Goal: Check status: Check status

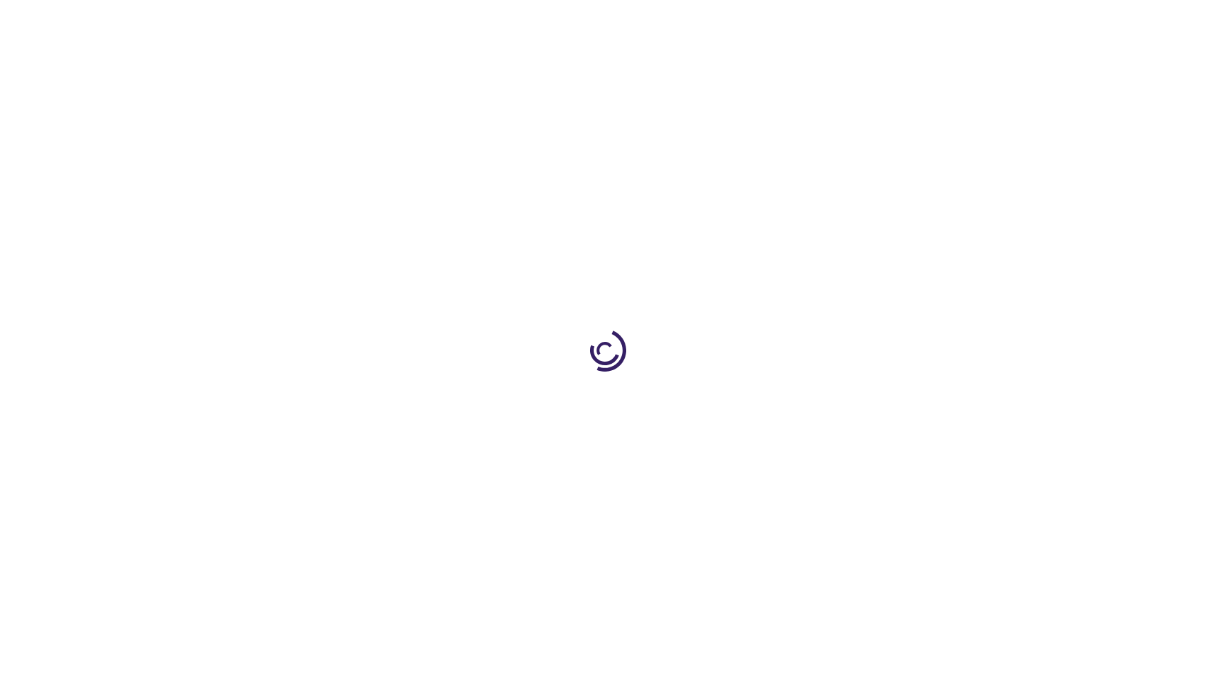
type input "0"
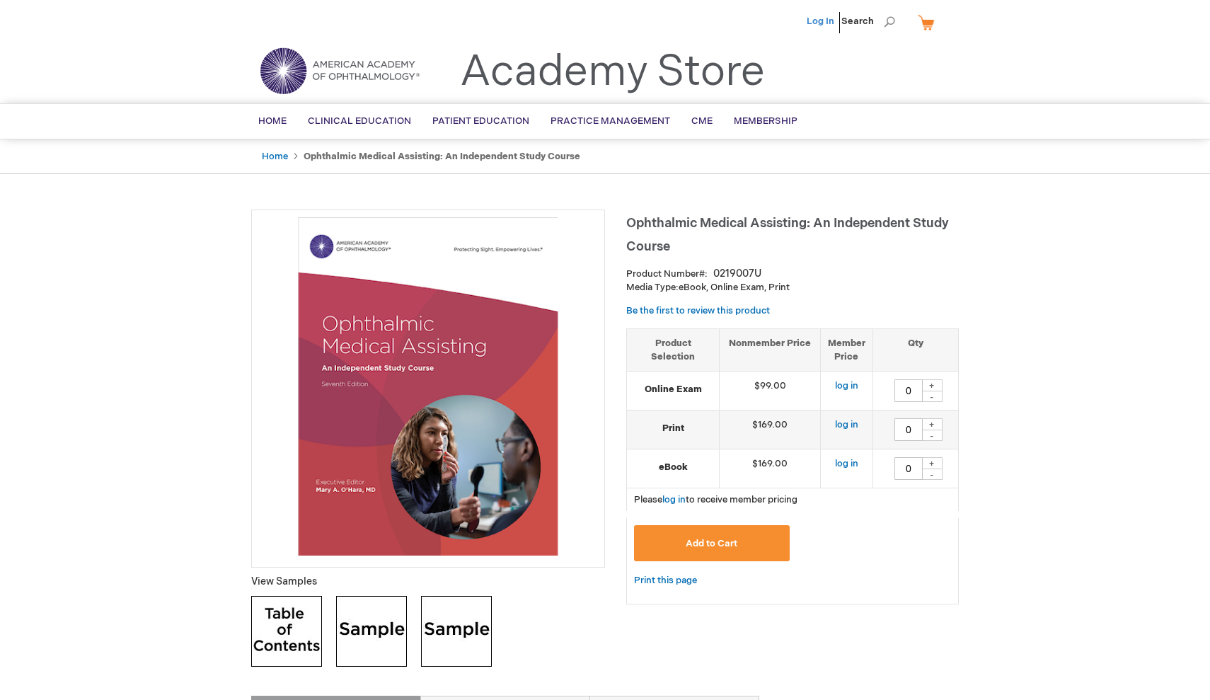
click at [834, 20] on link "Log In" at bounding box center [821, 21] width 28 height 11
click at [275, 154] on link "Home" at bounding box center [275, 156] width 26 height 11
click at [780, 26] on span "[PERSON_NAME]" at bounding box center [750, 21] width 79 height 11
click at [265, 120] on span "Home" at bounding box center [272, 120] width 28 height 11
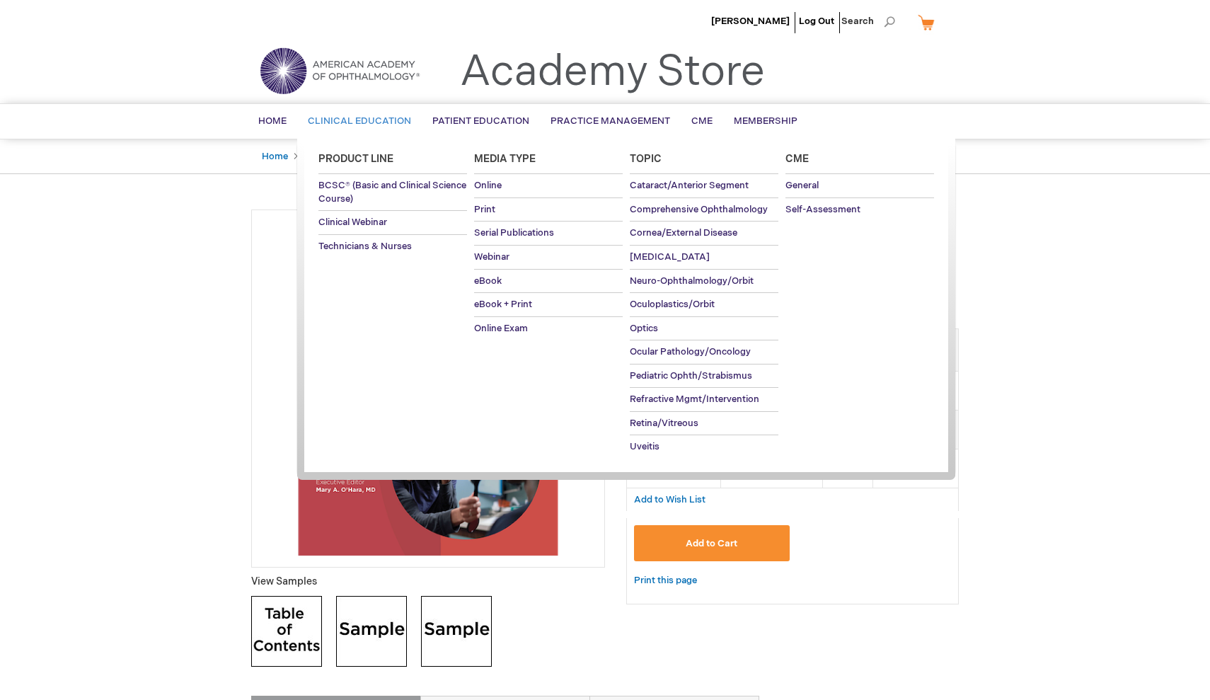
click at [379, 126] on span "Clinical Education" at bounding box center [359, 120] width 103 height 11
click at [517, 325] on span "Online Exam" at bounding box center [501, 328] width 54 height 11
click at [516, 328] on span "Online Exam" at bounding box center [501, 328] width 54 height 11
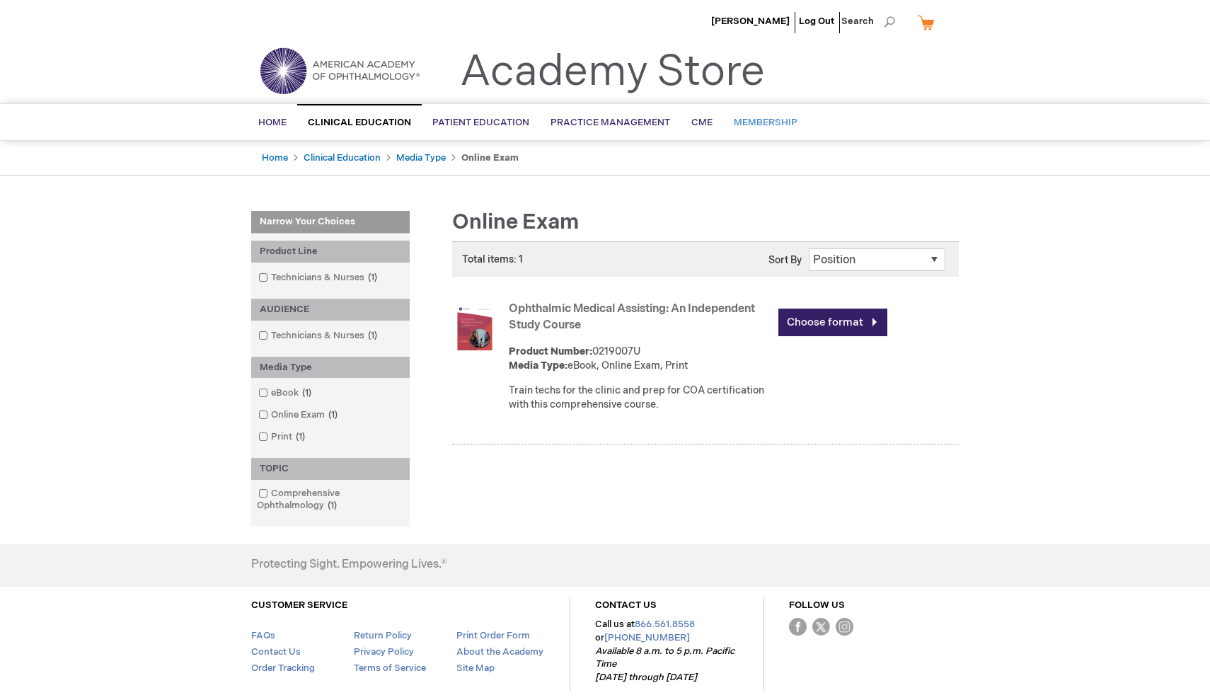
click at [768, 125] on span "Membership" at bounding box center [766, 122] width 64 height 11
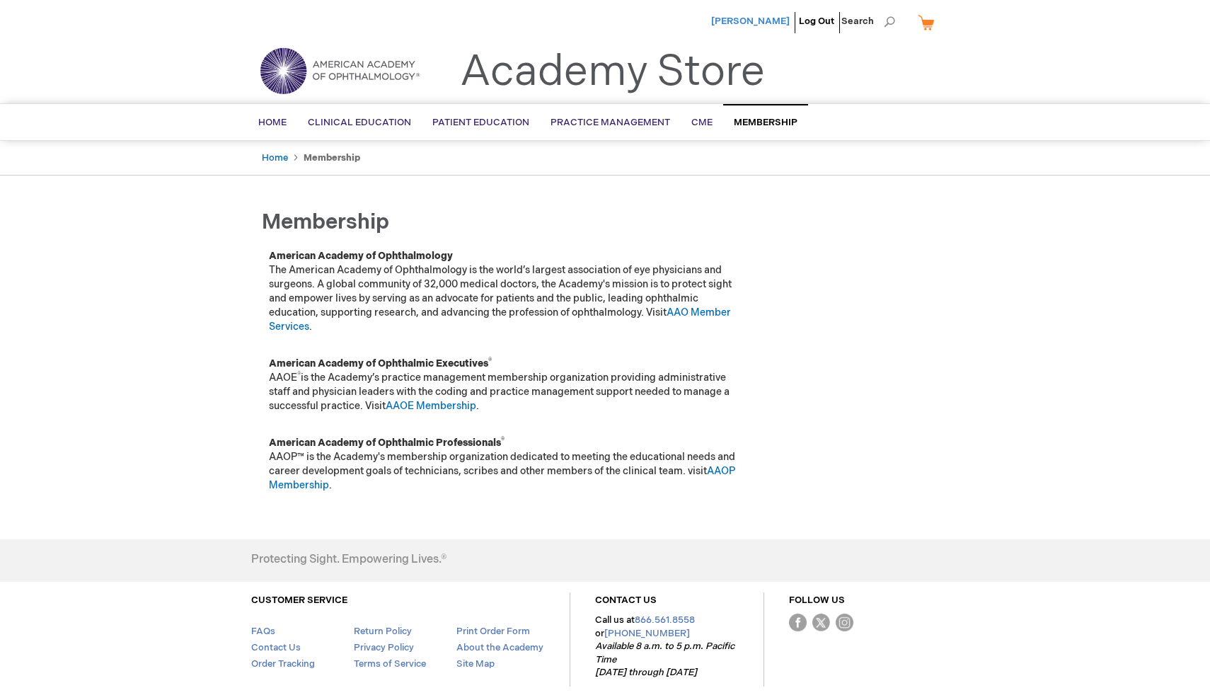
click at [768, 19] on span "[PERSON_NAME]" at bounding box center [750, 21] width 79 height 11
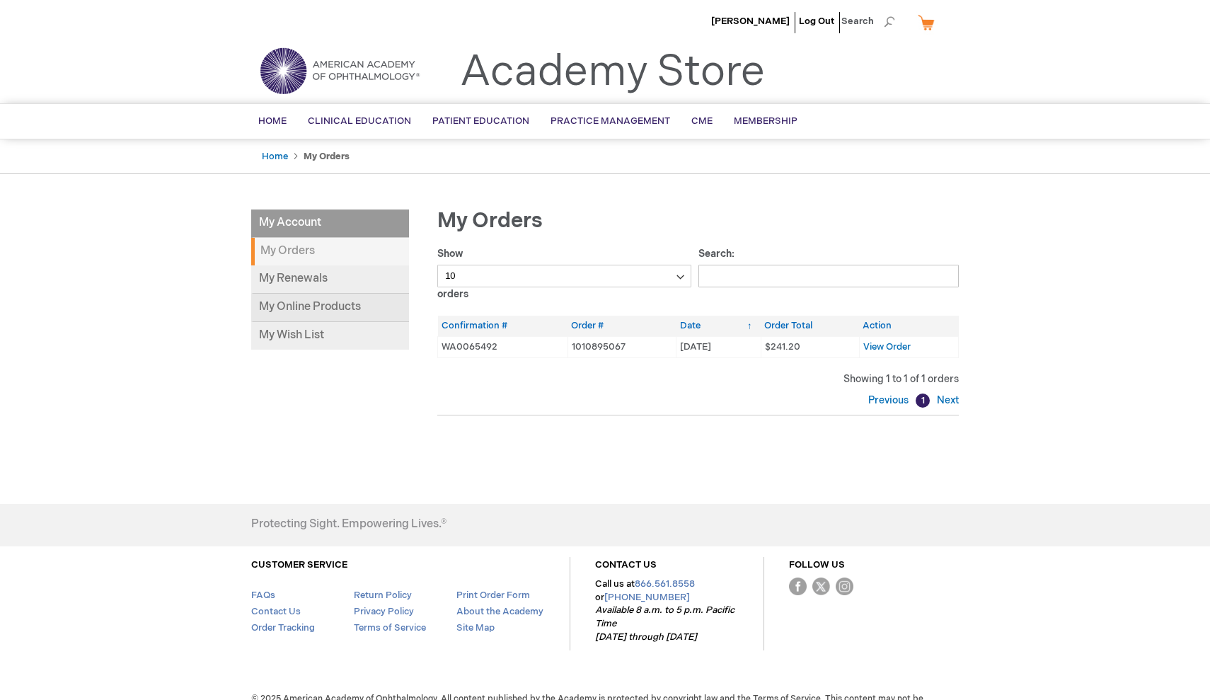
click at [379, 306] on link "My Online Products" at bounding box center [330, 308] width 158 height 28
click at [354, 256] on strong "My Orders" at bounding box center [330, 252] width 158 height 28
click at [877, 344] on span "View Order" at bounding box center [886, 346] width 47 height 11
